Goal: Information Seeking & Learning: Learn about a topic

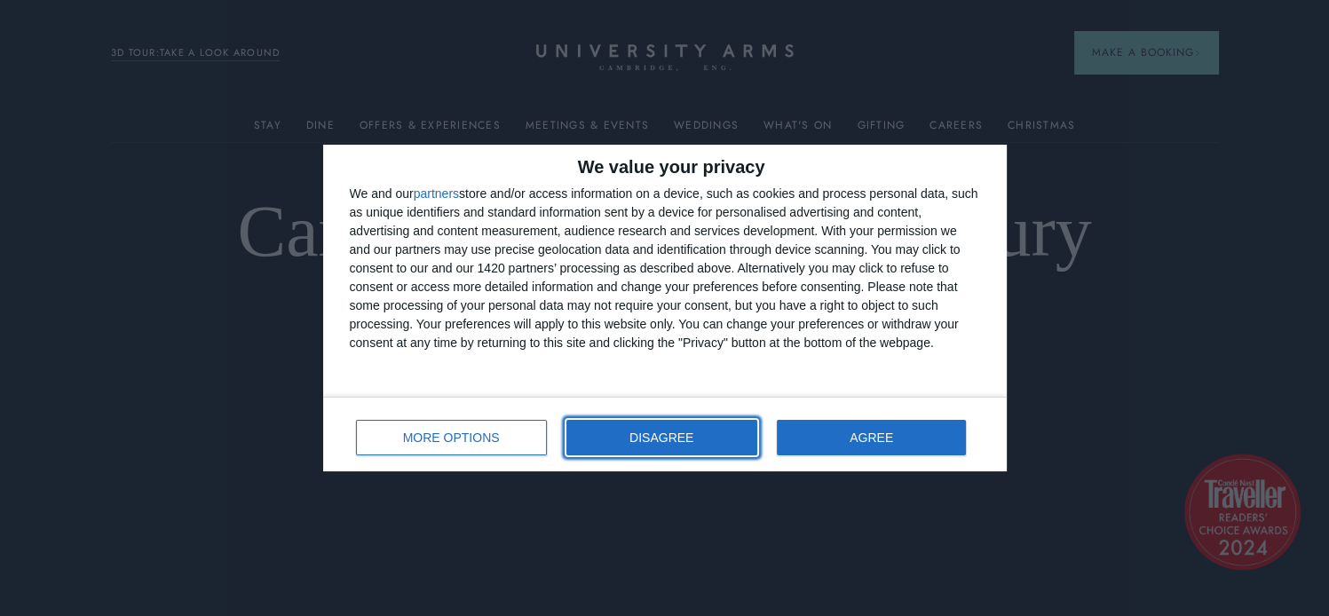
click at [676, 428] on button "DISAGREE" at bounding box center [661, 438] width 191 height 36
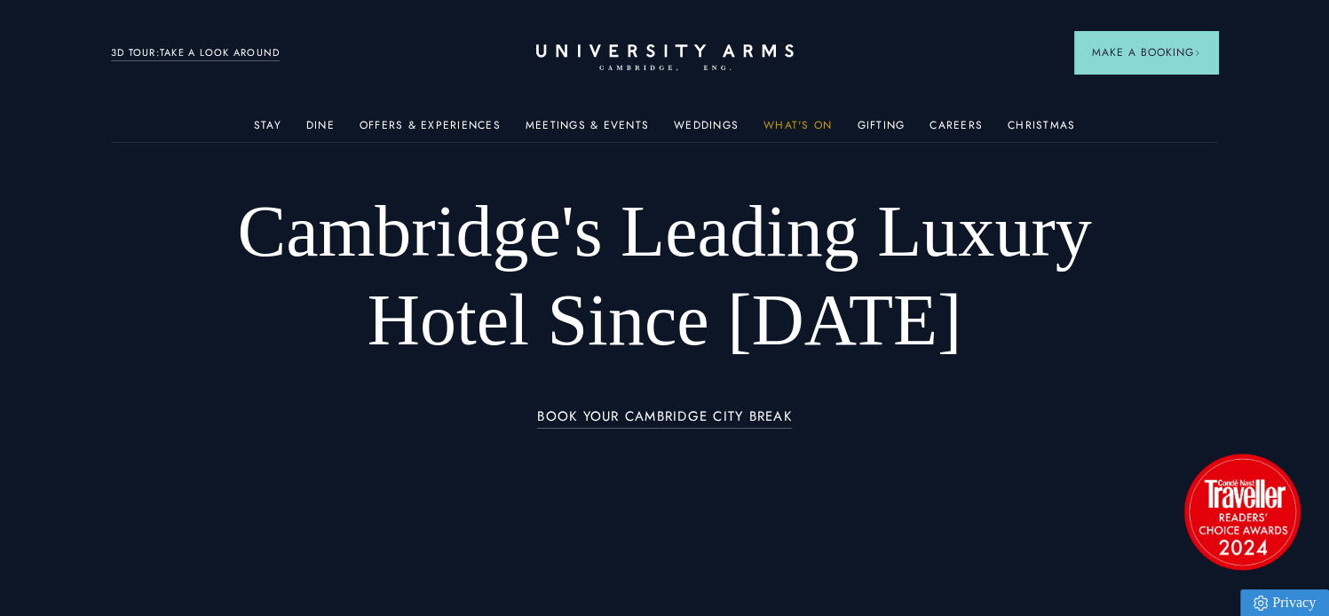
click at [801, 119] on link "What's On" at bounding box center [797, 130] width 68 height 23
click at [787, 131] on link "What's On" at bounding box center [797, 130] width 68 height 23
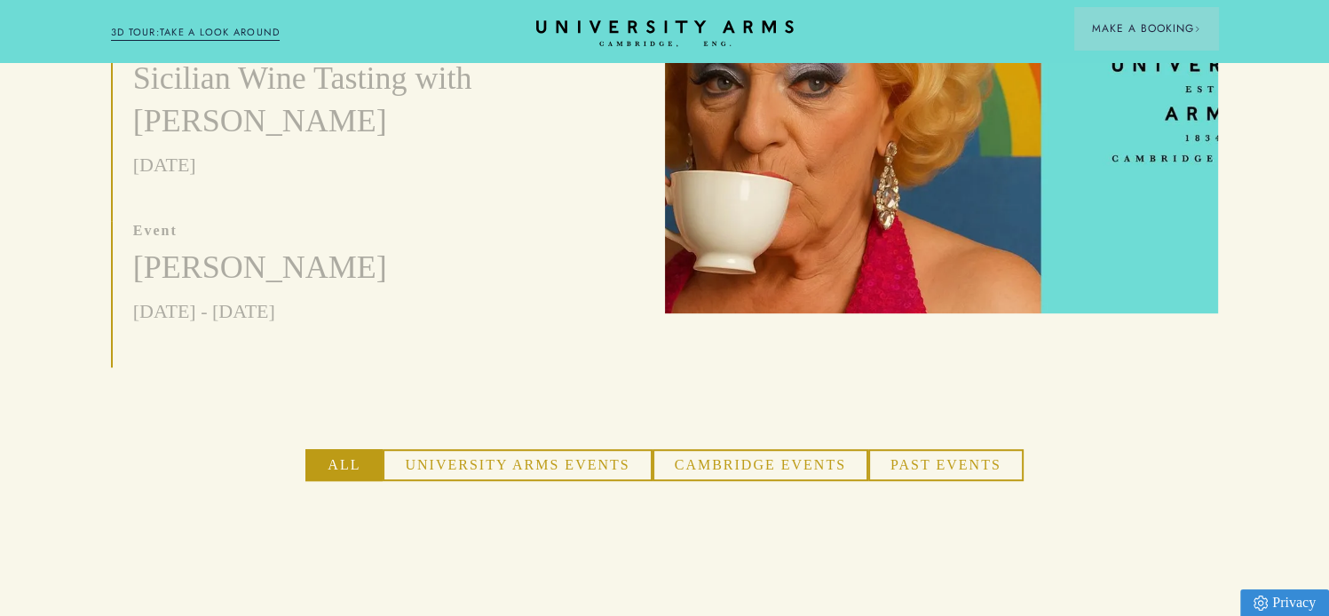
scroll to position [859, 0]
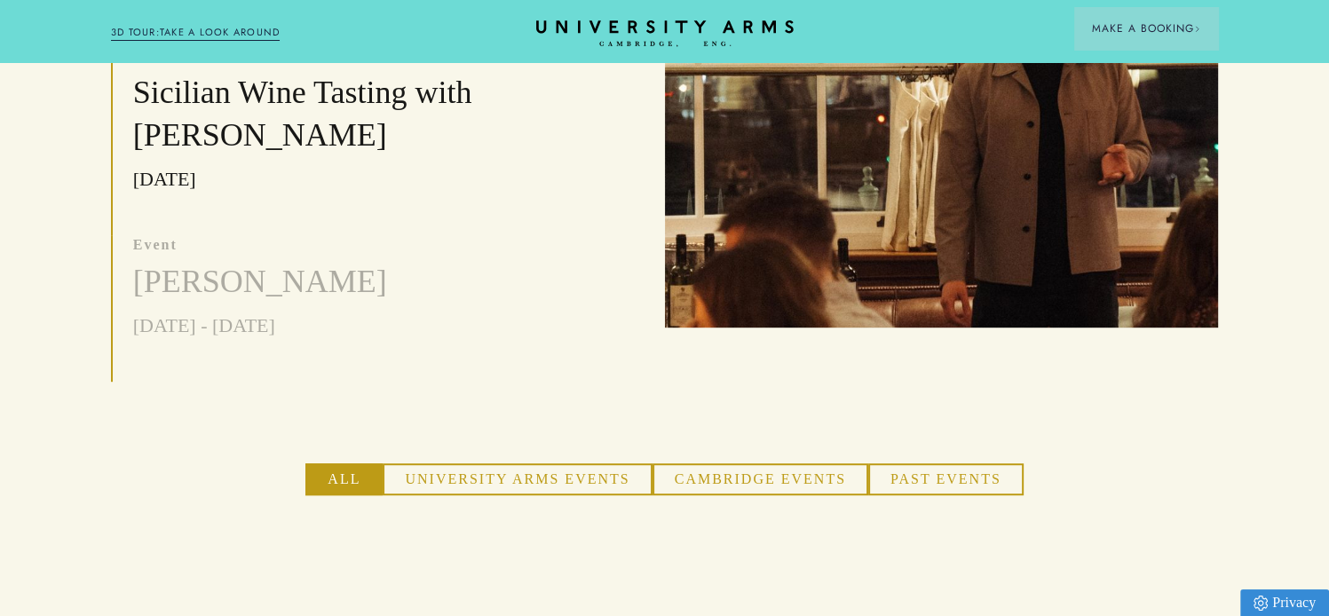
click at [549, 463] on button "University Arms Events" at bounding box center [517, 479] width 269 height 32
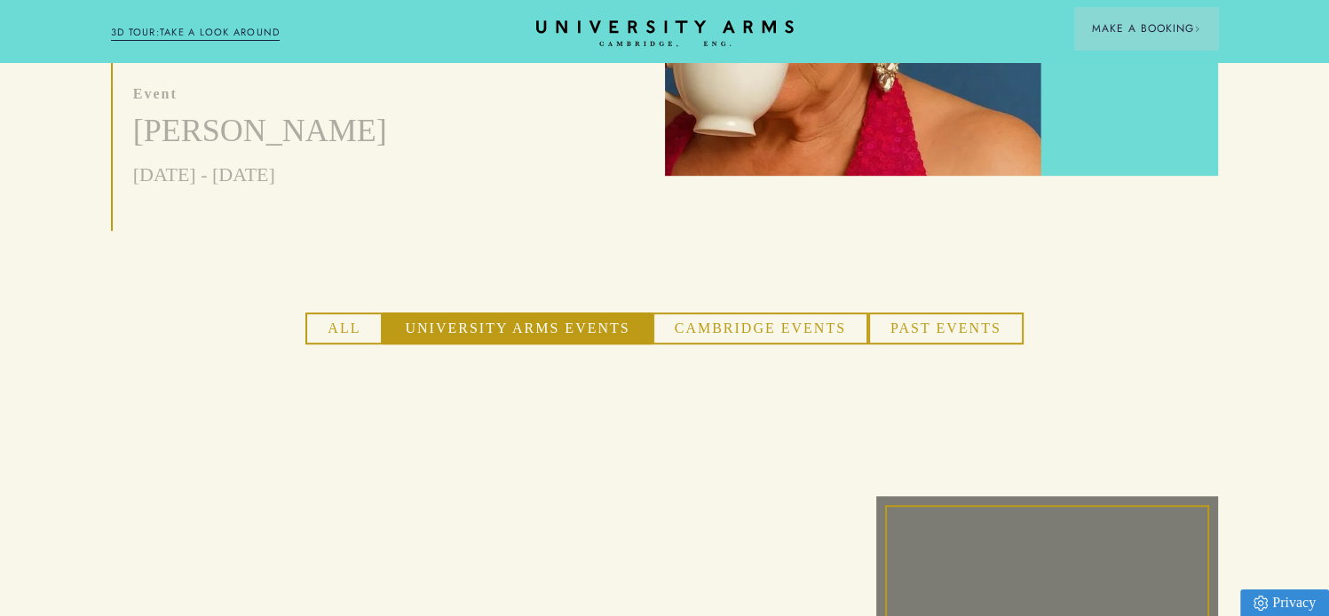
scroll to position [995, 0]
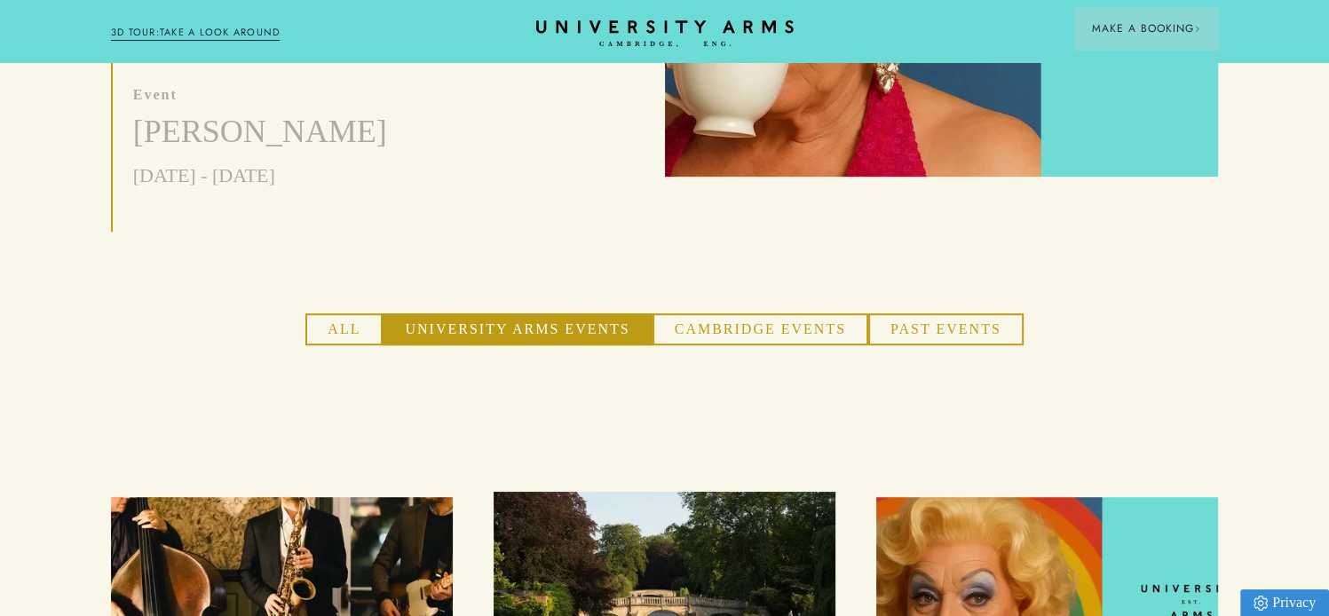
click at [771, 313] on button "Cambridge Events" at bounding box center [760, 329] width 216 height 32
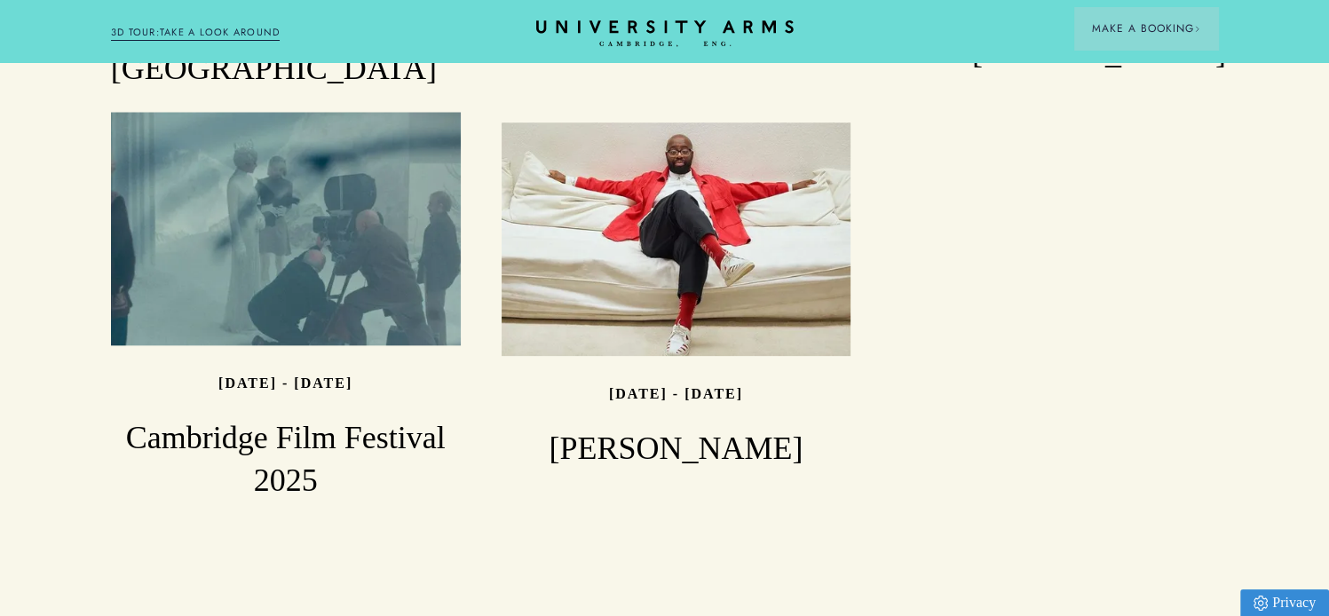
scroll to position [1797, 0]
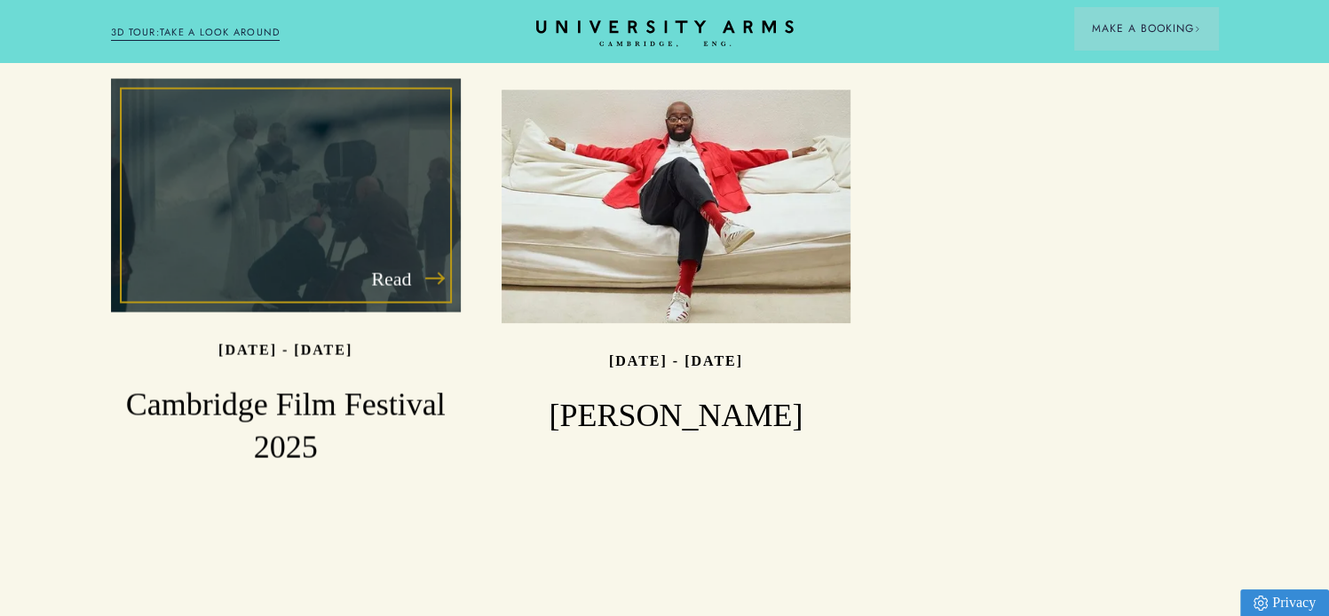
click at [261, 383] on h3 "Cambridge Film Festival 2025" at bounding box center [286, 425] width 350 height 85
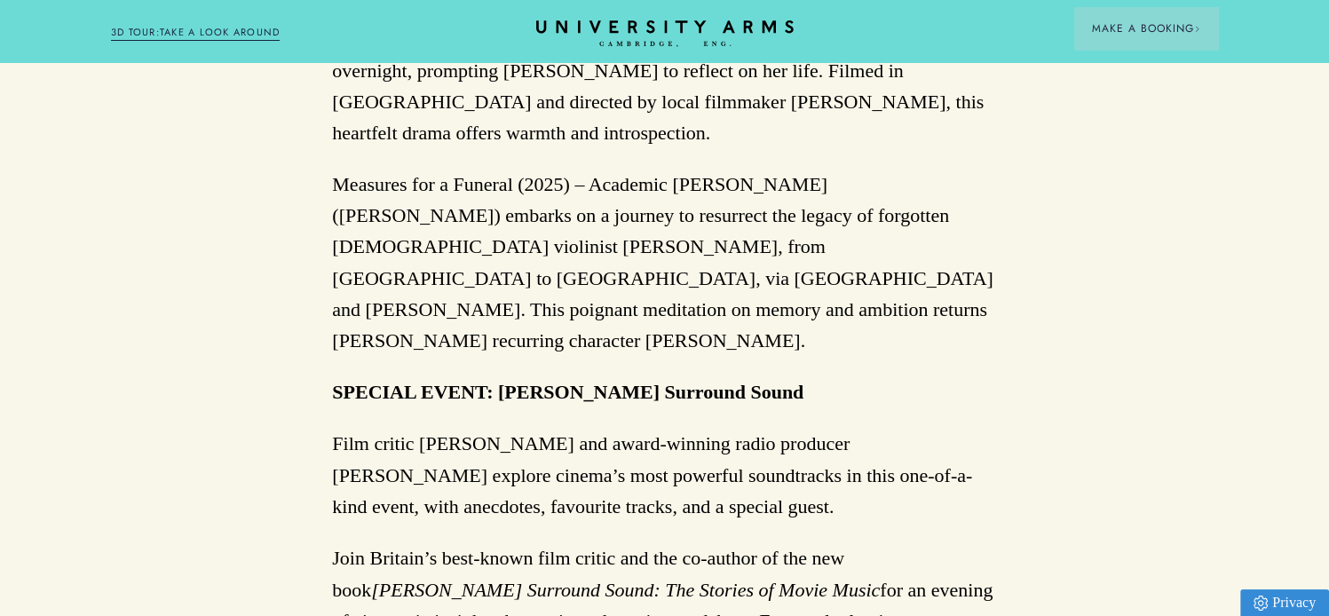
scroll to position [2748, 0]
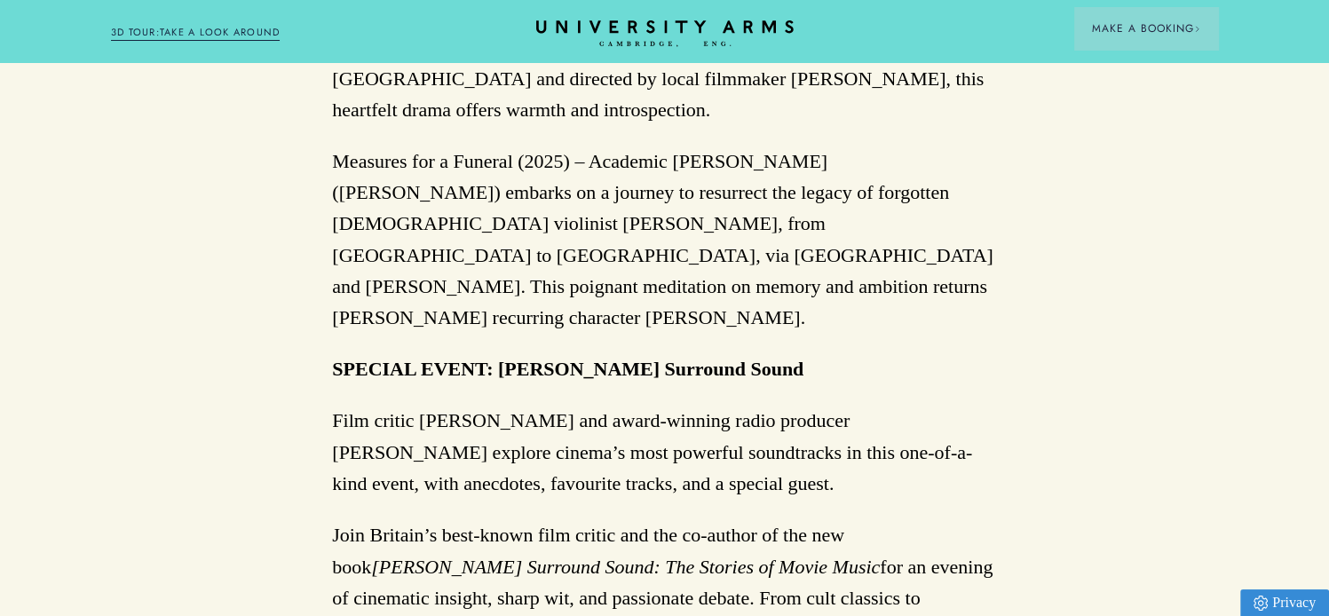
drag, startPoint x: 795, startPoint y: 252, endPoint x: 507, endPoint y: 249, distance: 288.5
click at [507, 353] on p "SPECIAL EVENT: [PERSON_NAME] Surround Sound" at bounding box center [664, 368] width 665 height 31
copy strong "[PERSON_NAME] Surround Sound"
